Goal: Find contact information: Find contact information

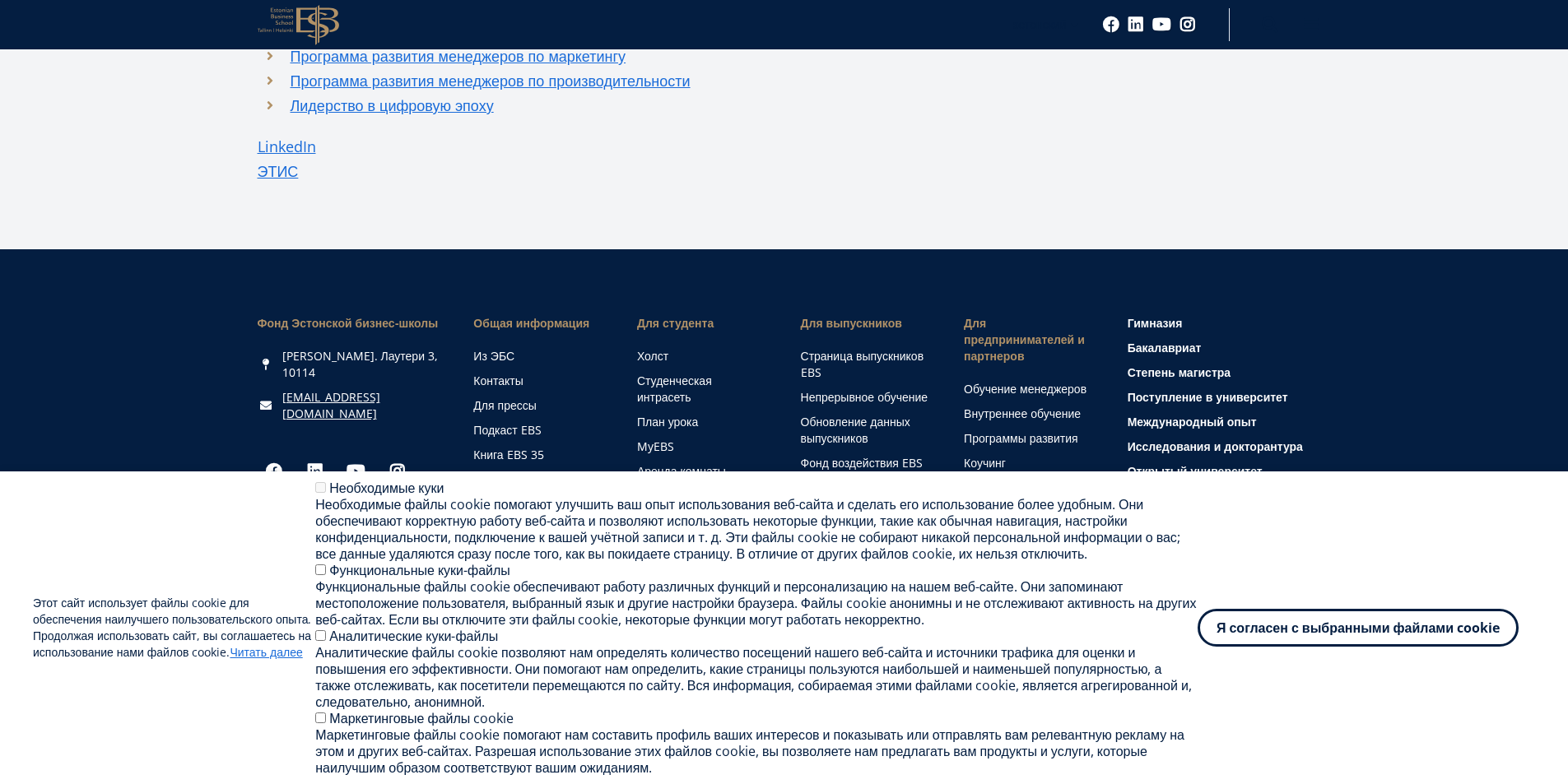
scroll to position [1247, 0]
click at [1247, 616] on font "Я согласен с выбранными файлами cookie" at bounding box center [1357, 624] width 283 height 18
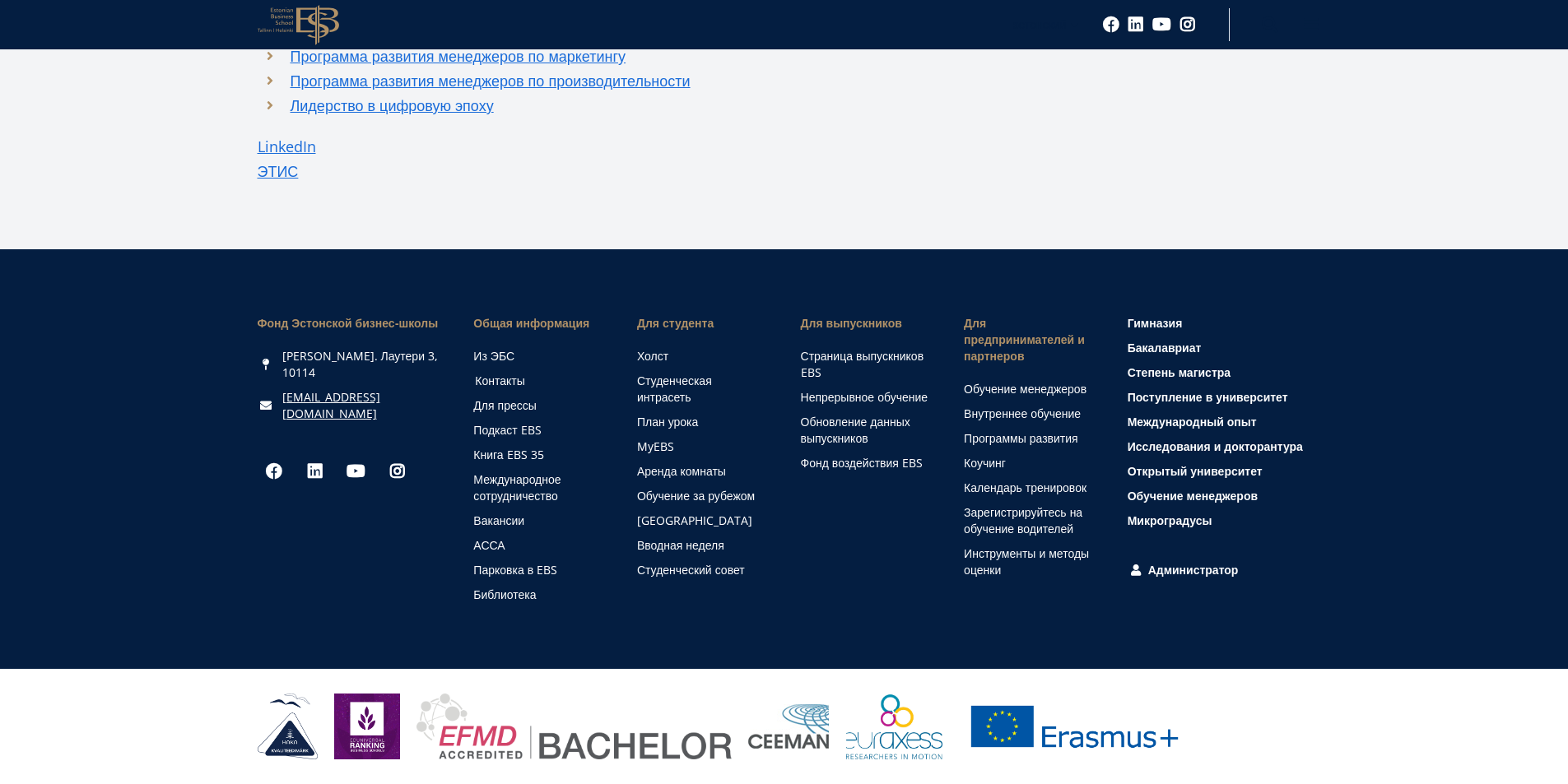
click at [512, 384] on font "Контакты" at bounding box center [499, 381] width 49 height 16
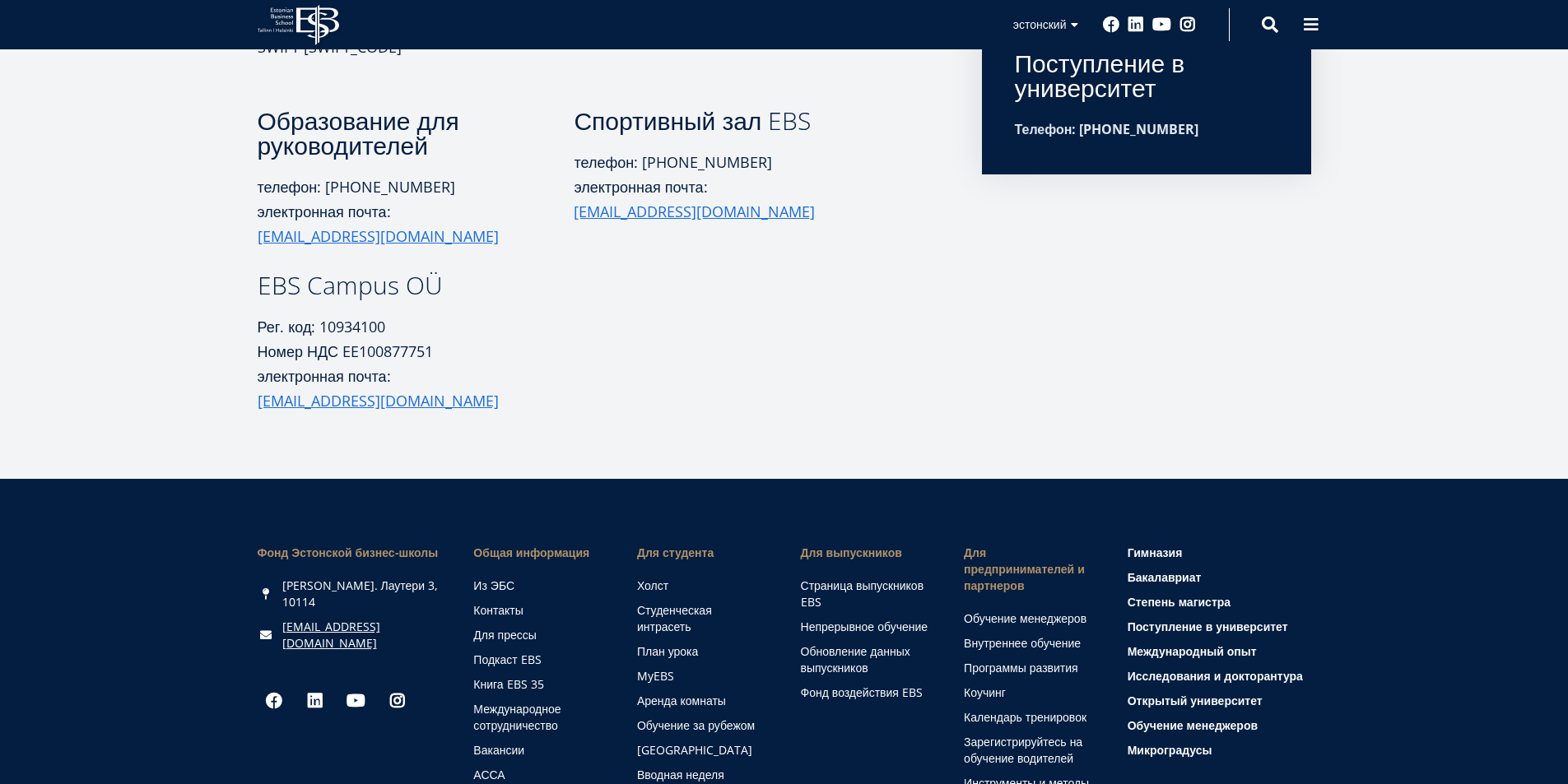
scroll to position [658, 0]
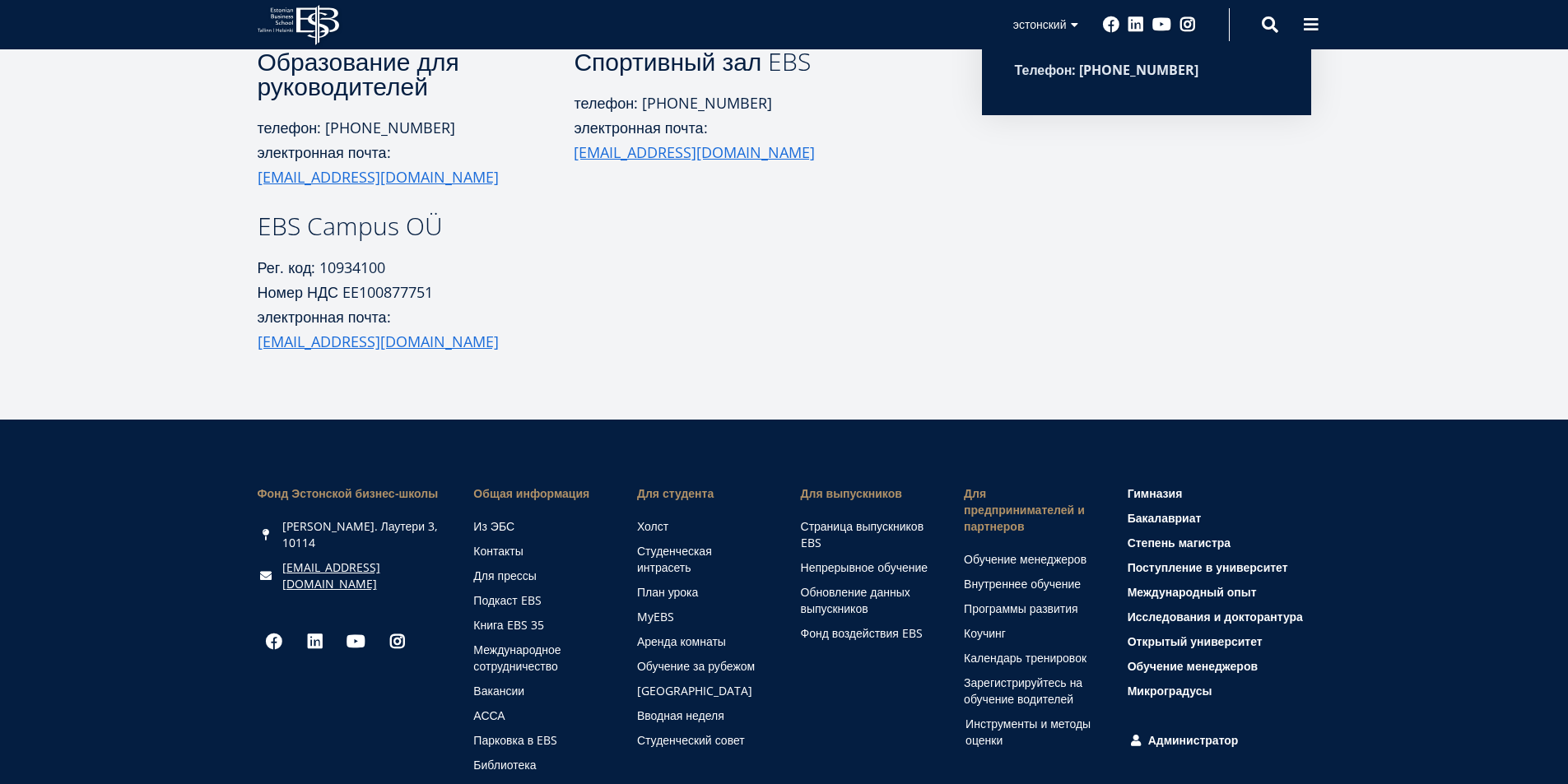
click at [1024, 715] on font "Инструменты и методы оценки" at bounding box center [1027, 731] width 125 height 32
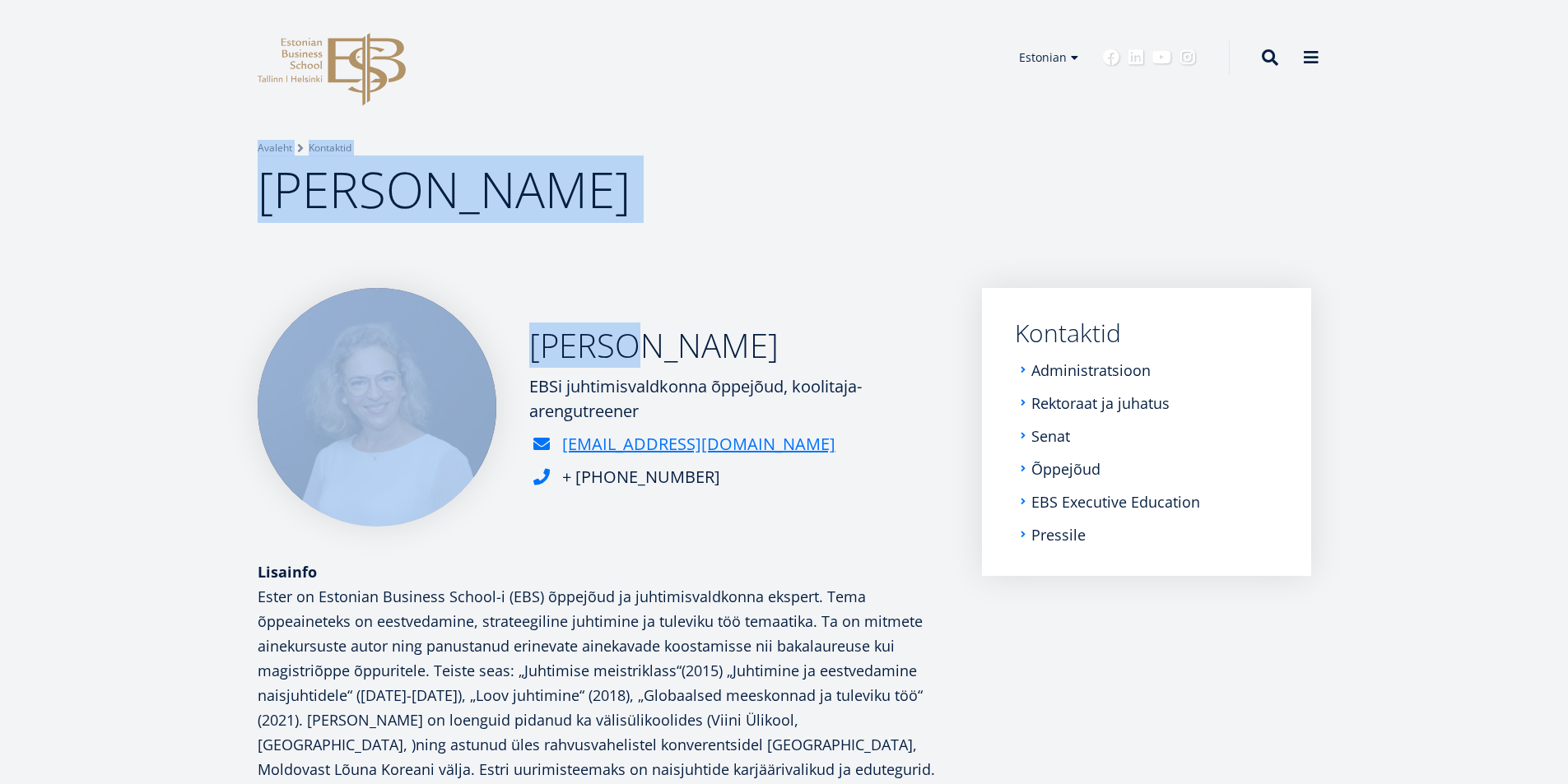
drag, startPoint x: 135, startPoint y: 140, endPoint x: 632, endPoint y: 342, distance: 536.5
drag, startPoint x: 899, startPoint y: 421, endPoint x: 1016, endPoint y: 453, distance: 121.3
click at [1041, 466] on link "Õppejõud" at bounding box center [1066, 468] width 69 height 16
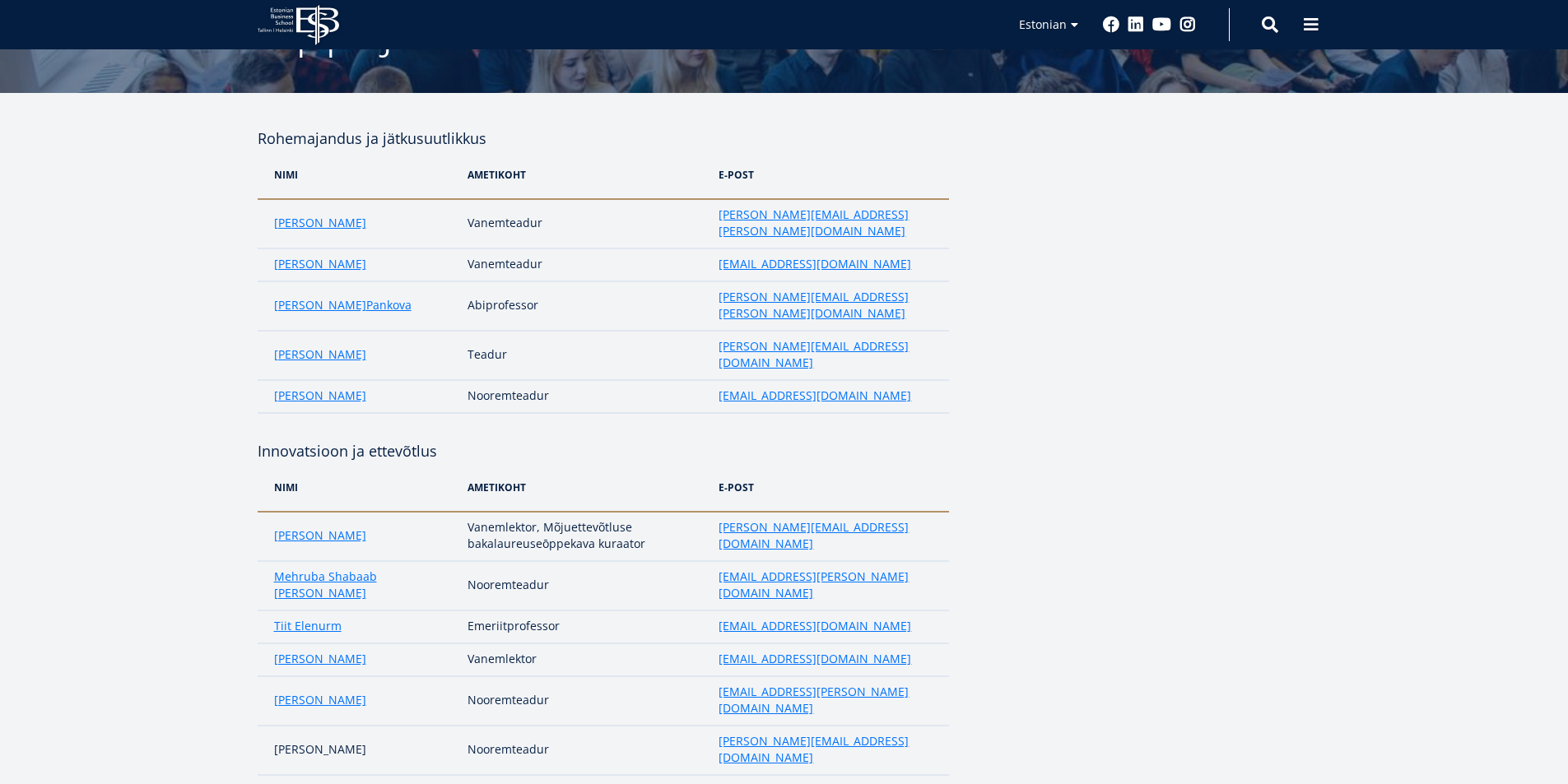
scroll to position [337, 0]
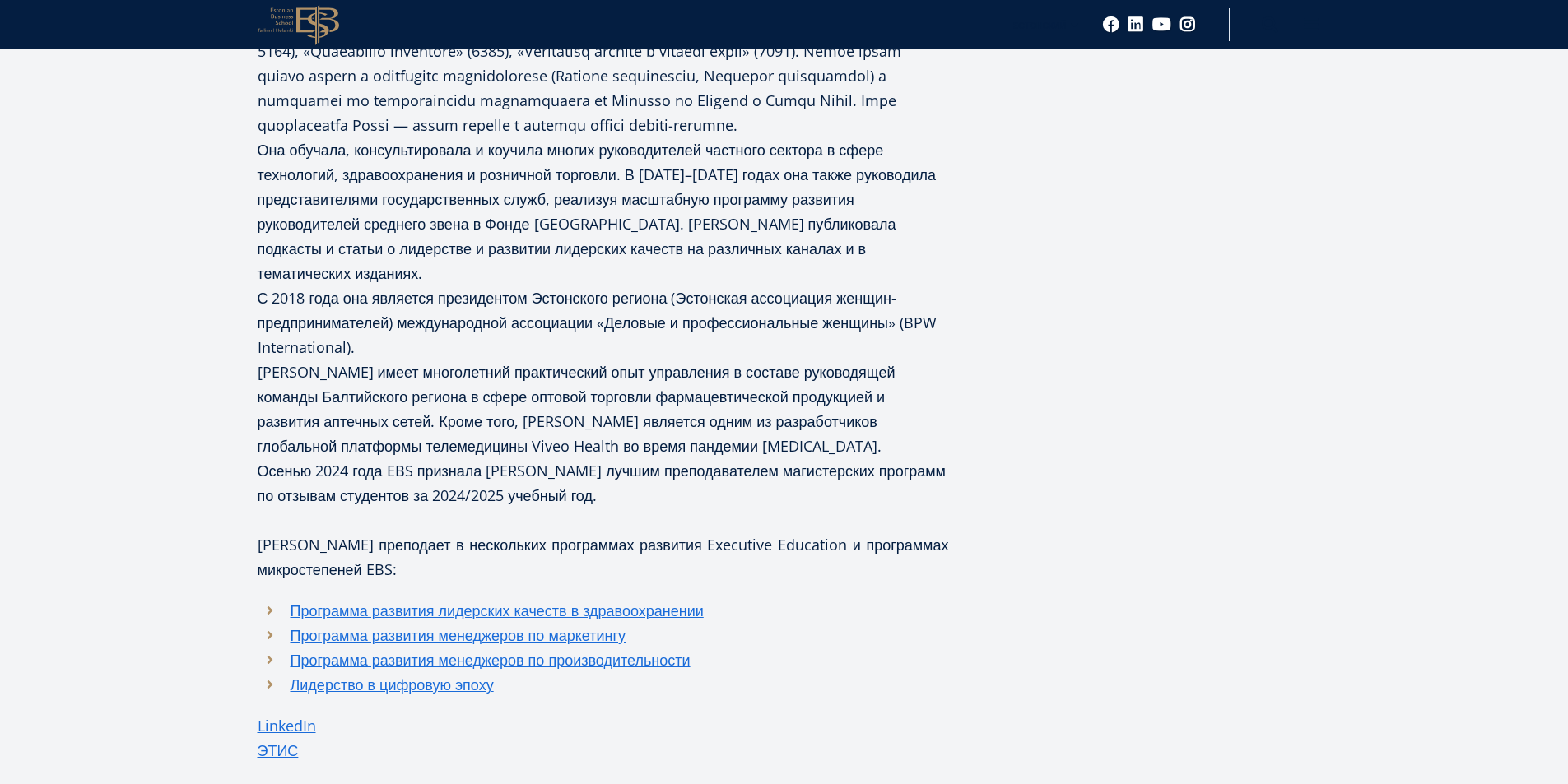
scroll to position [905, 0]
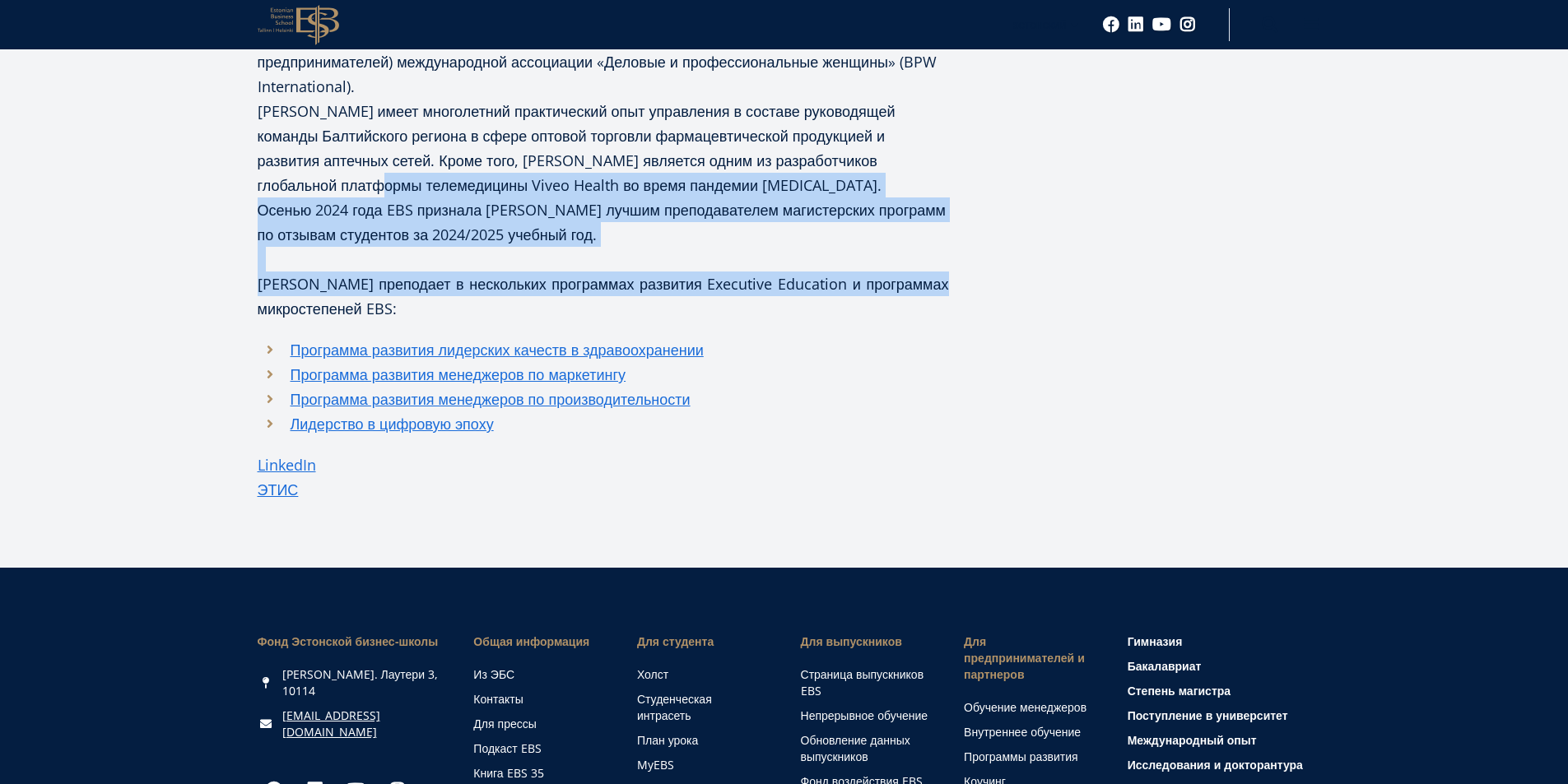
drag, startPoint x: 357, startPoint y: 201, endPoint x: 301, endPoint y: 347, distance: 156.4
click at [305, 346] on div "Она обучала, консультировала и коучила многих руководителей частного сектора в …" at bounding box center [604, 90] width 692 height 822
click at [282, 474] on font "LinkedIn" at bounding box center [287, 464] width 58 height 20
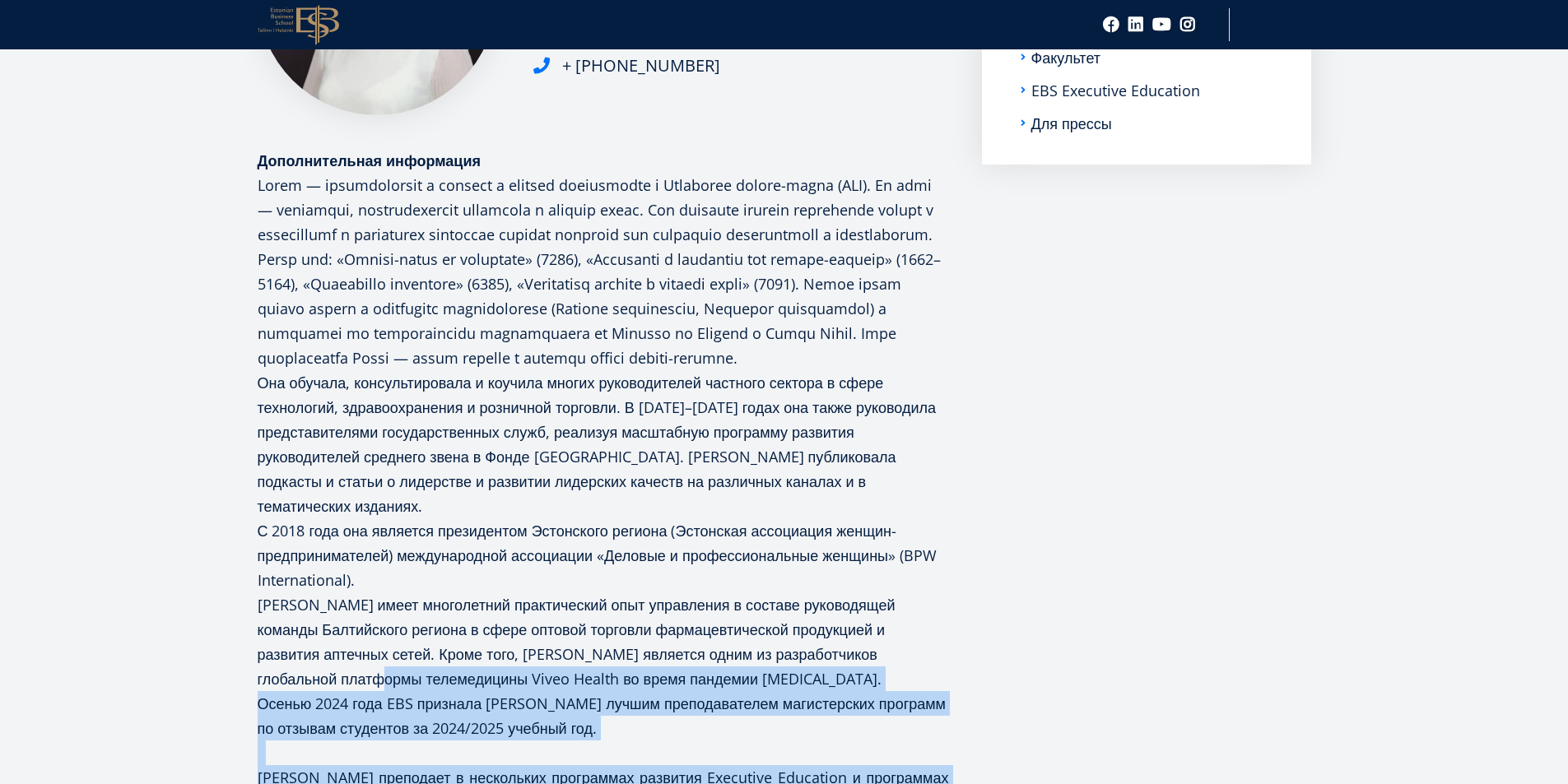
scroll to position [424, 0]
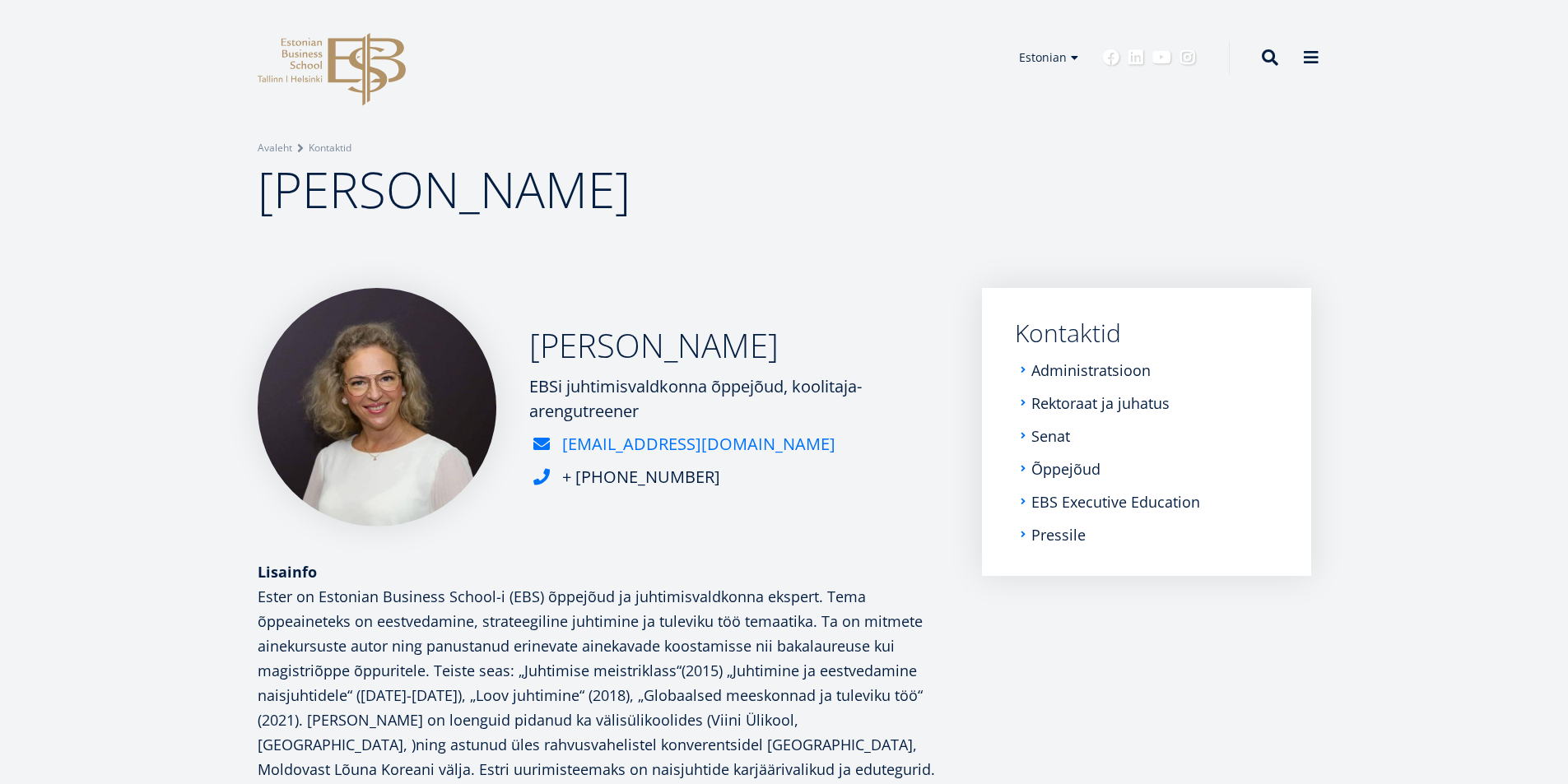
click at [613, 443] on link "[EMAIL_ADDRESS][DOMAIN_NAME]" at bounding box center [698, 443] width 273 height 25
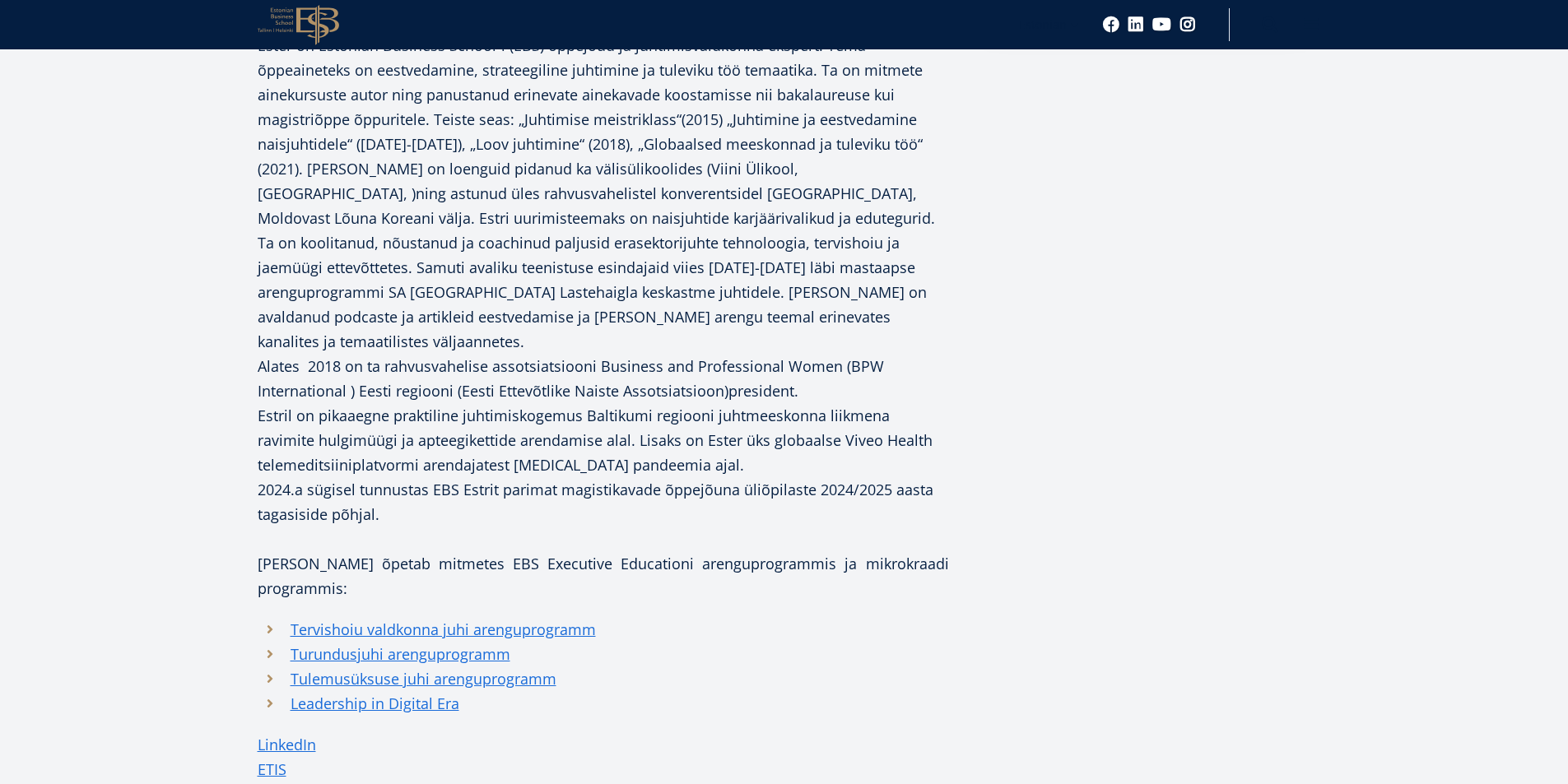
scroll to position [575, 0]
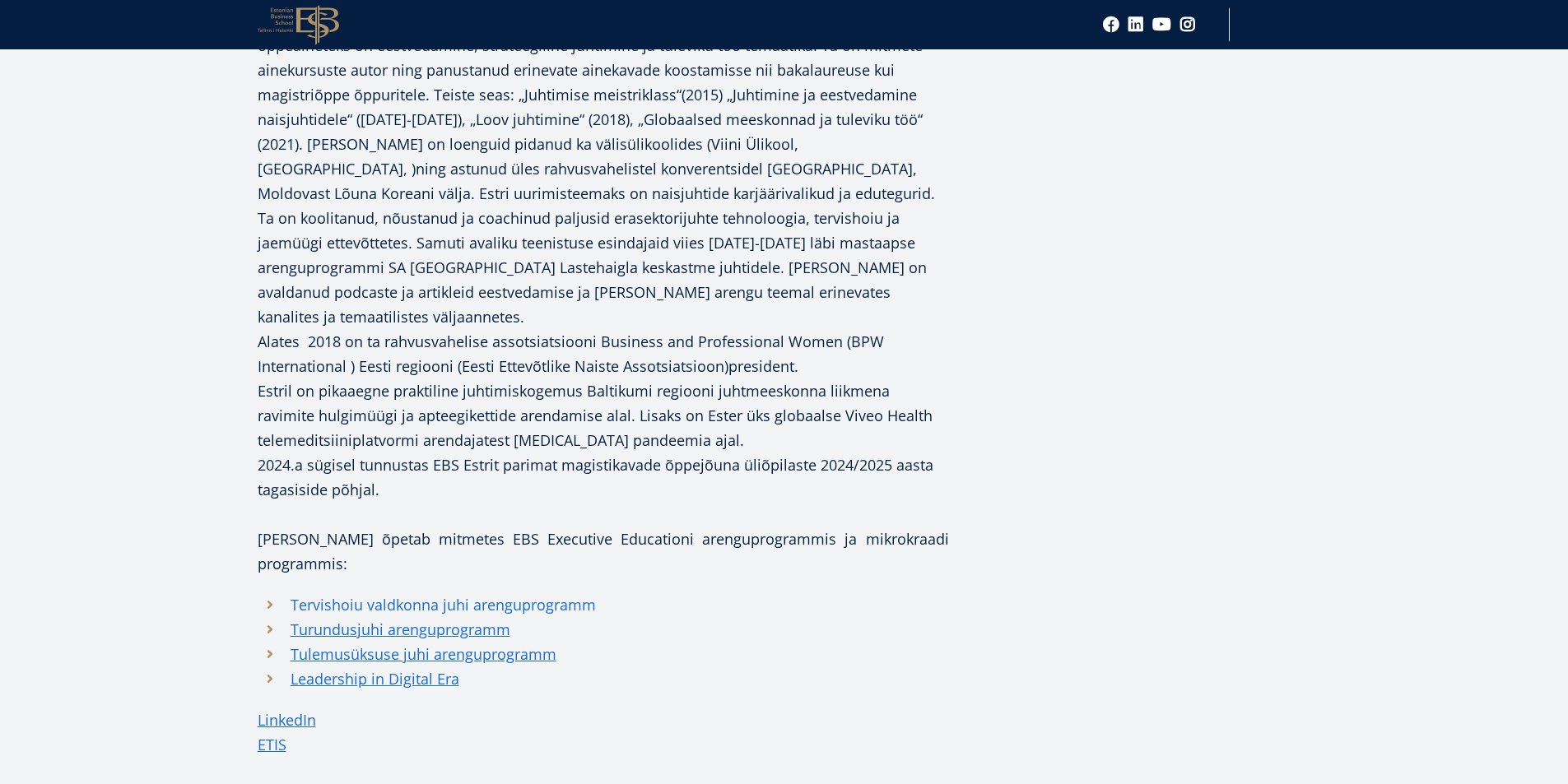
click at [499, 592] on link "Tervishoiu valdkonna juhi arenguprogramm" at bounding box center [443, 604] width 305 height 25
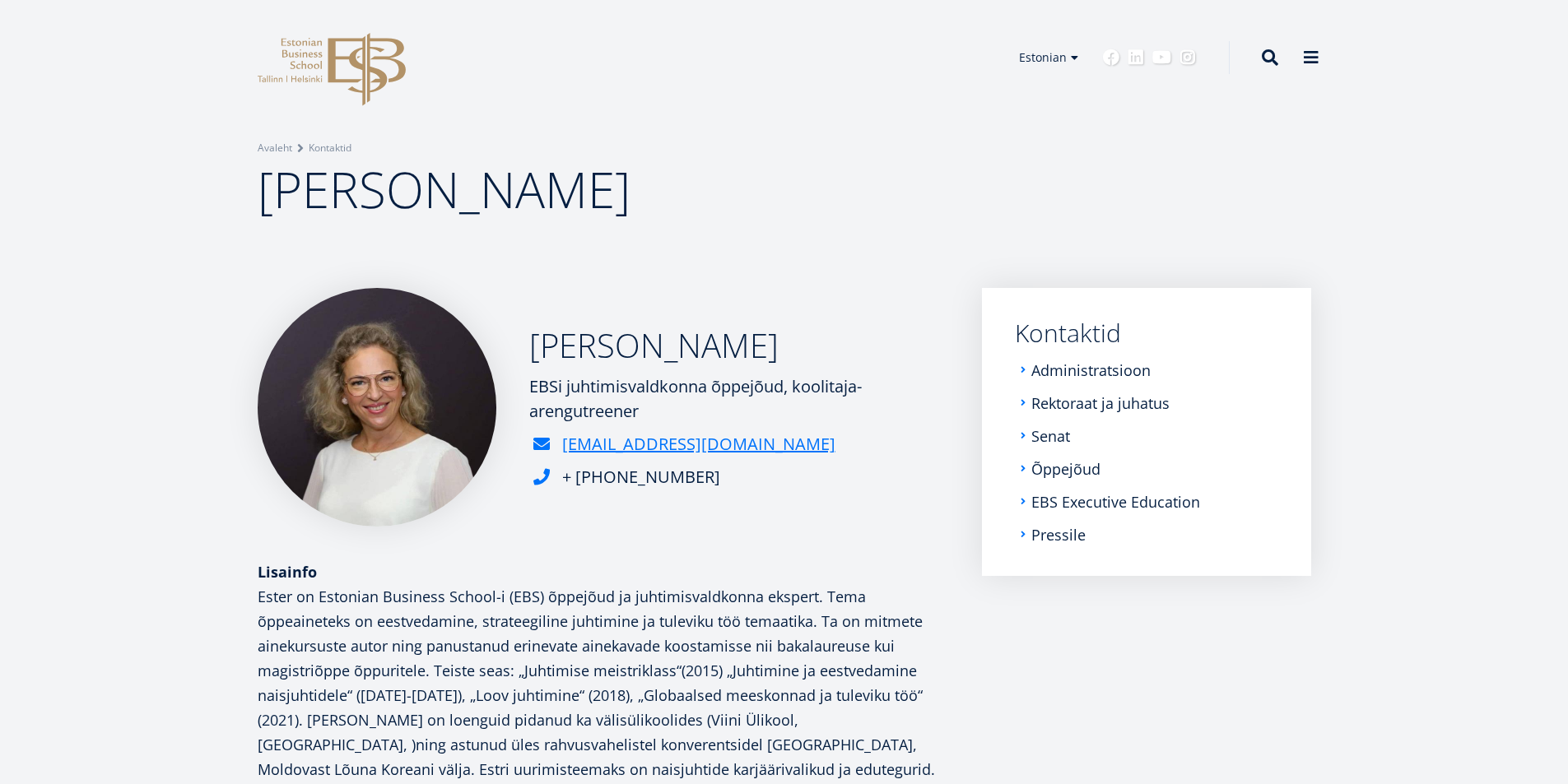
scroll to position [1100, 0]
